Goal: Transaction & Acquisition: Purchase product/service

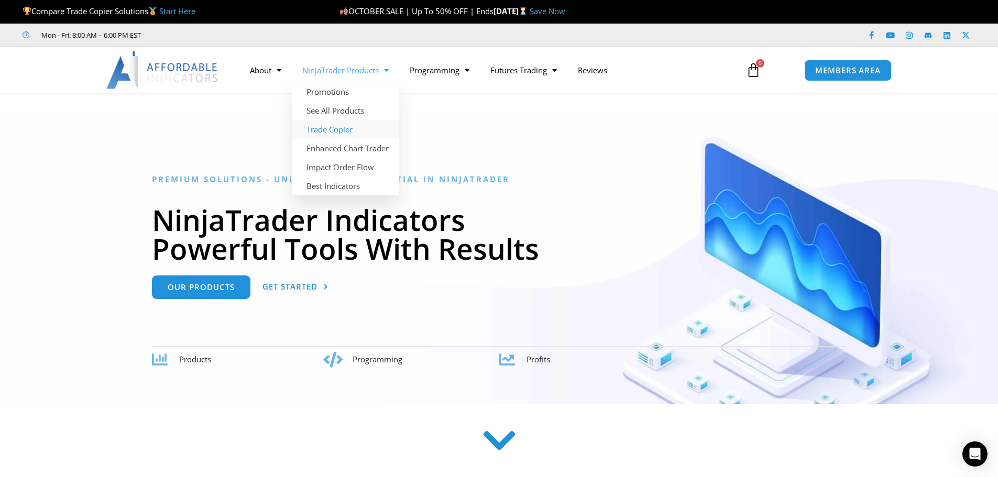
click at [347, 132] on link "Trade Copier" at bounding box center [345, 129] width 107 height 19
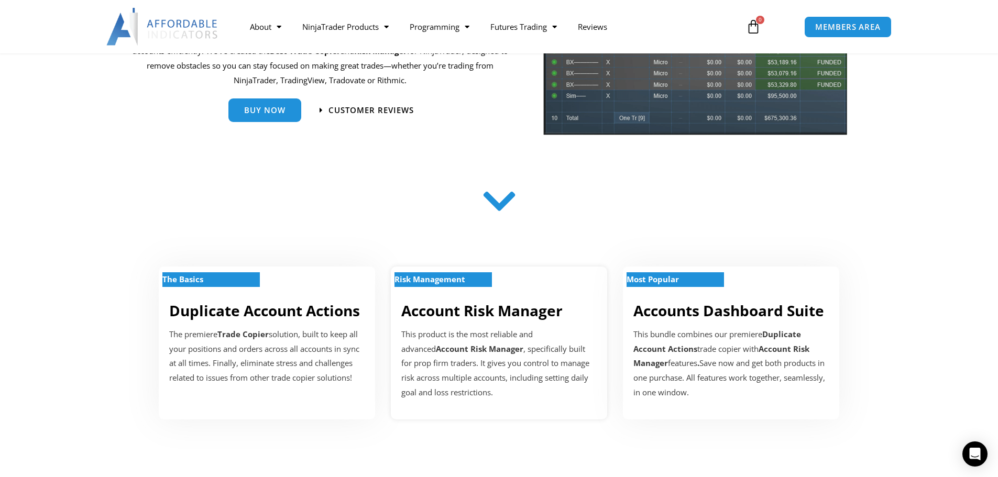
scroll to position [210, 0]
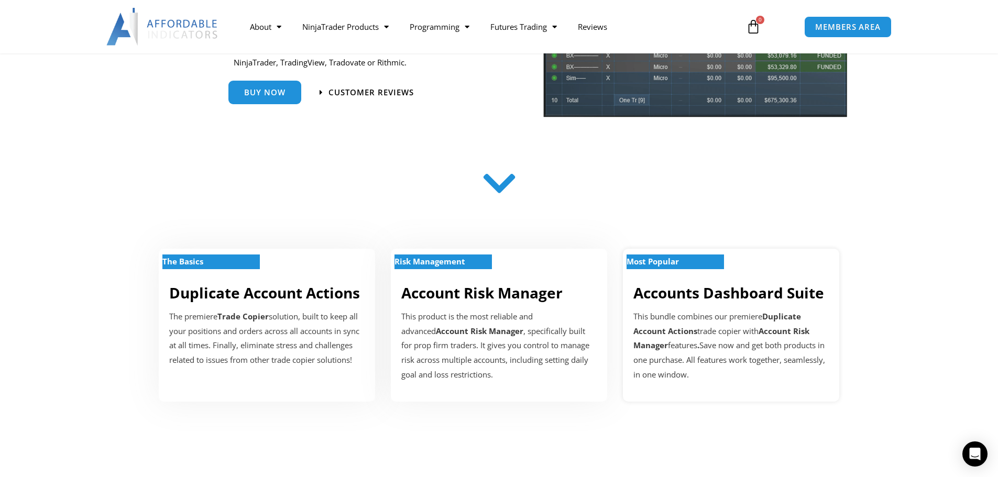
click at [692, 305] on div "Most Popular Accounts Dashboard Suite This bundle combines our premiere Duplica…" at bounding box center [731, 325] width 216 height 153
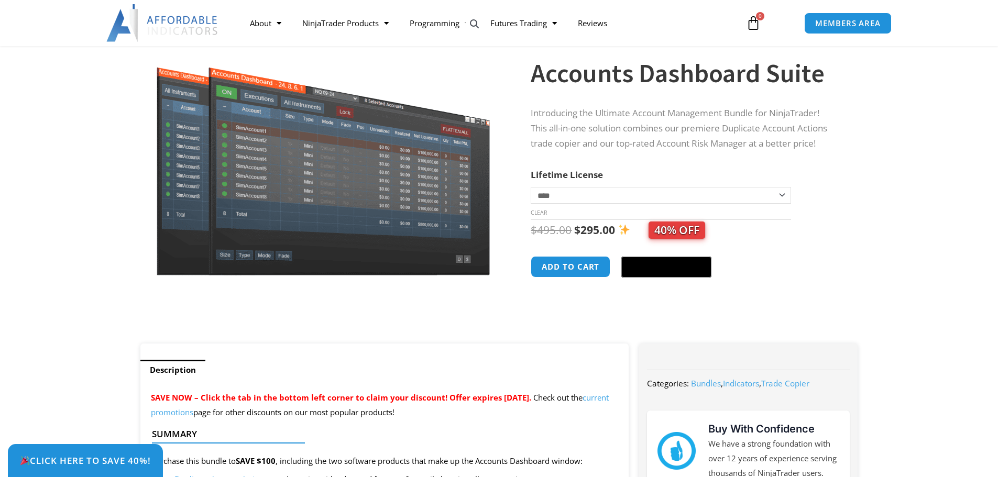
click at [648, 196] on select "**********" at bounding box center [661, 195] width 260 height 17
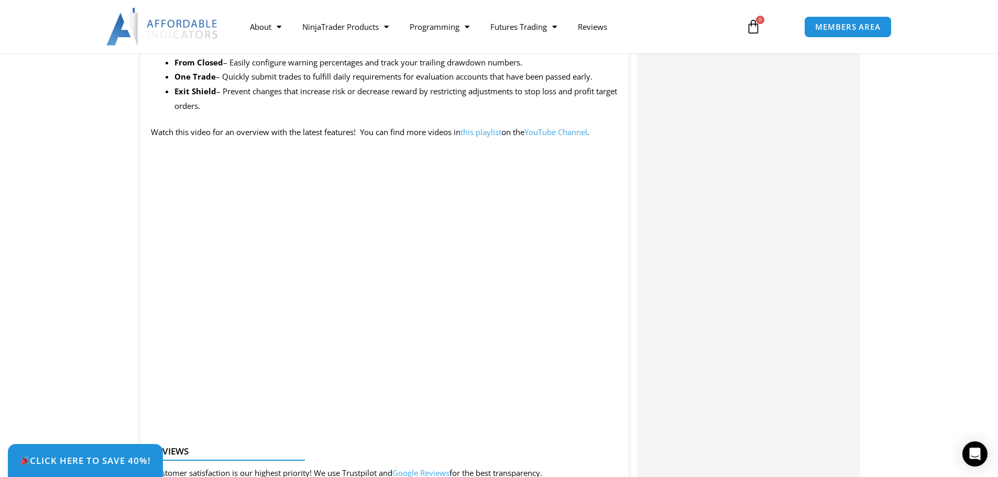
scroll to position [1153, 0]
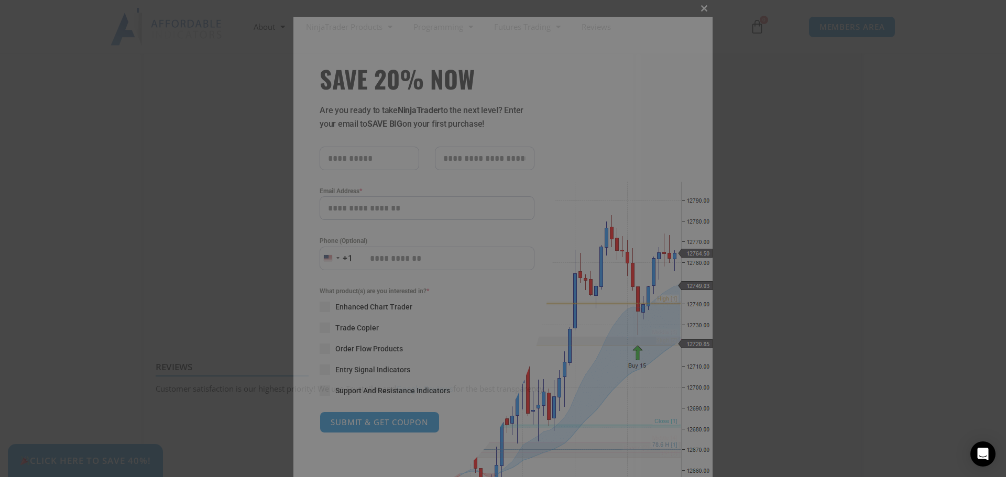
click at [698, 6] on span "SAVE 20% NOW popup" at bounding box center [704, 8] width 17 height 6
